Goal: Information Seeking & Learning: Learn about a topic

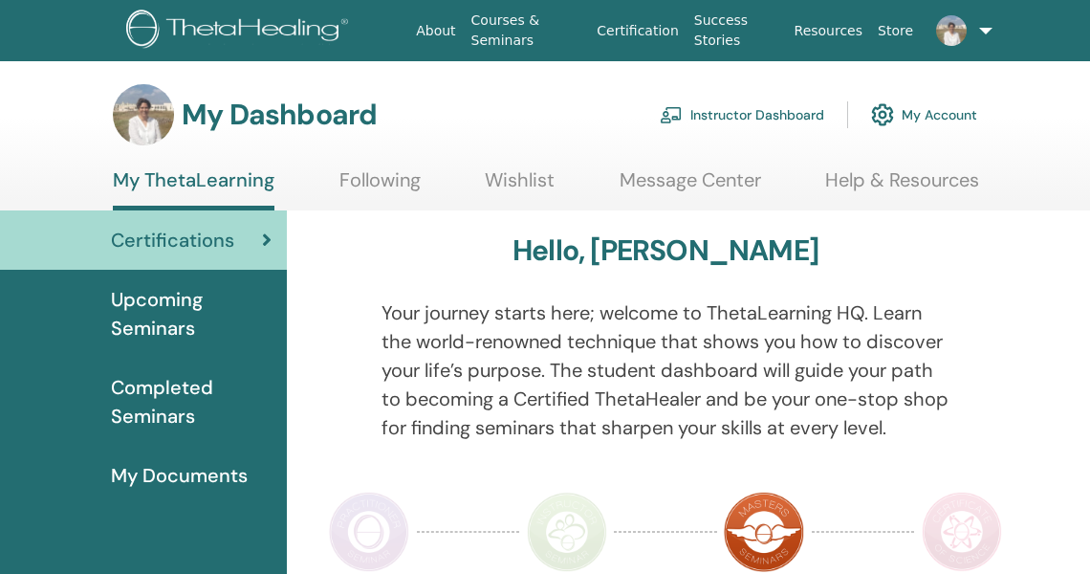
click at [753, 111] on link "Instructor Dashboard" at bounding box center [742, 115] width 164 height 42
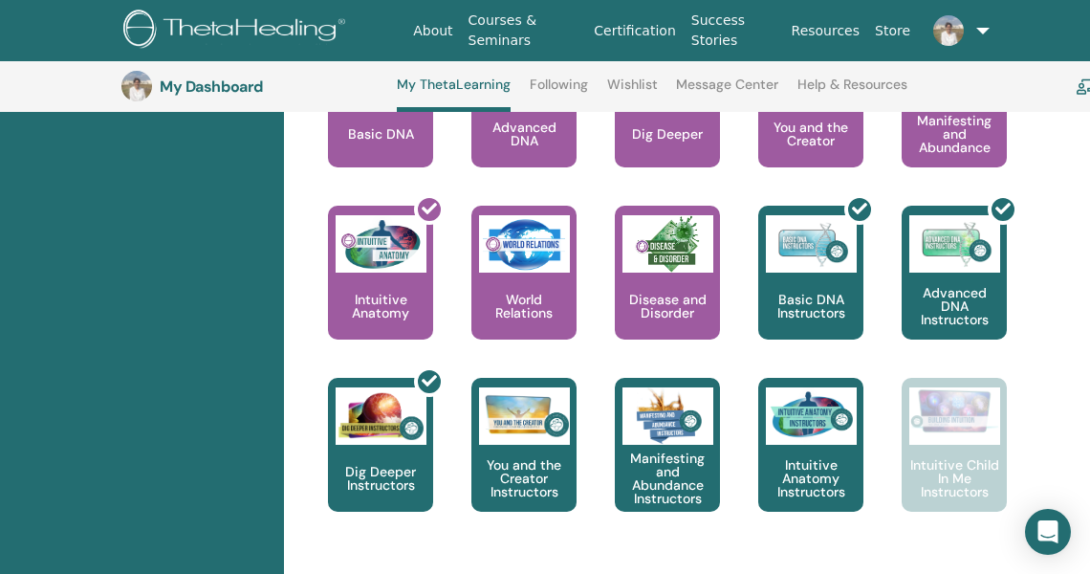
scroll to position [970, 3]
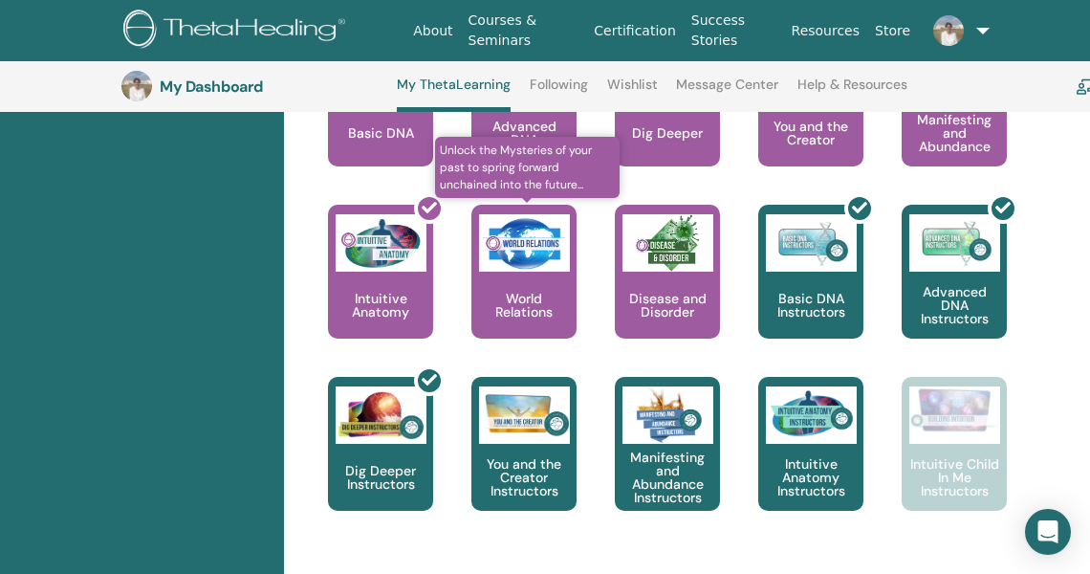
click at [520, 292] on p "World Relations" at bounding box center [523, 305] width 105 height 27
